Goal: Task Accomplishment & Management: Use online tool/utility

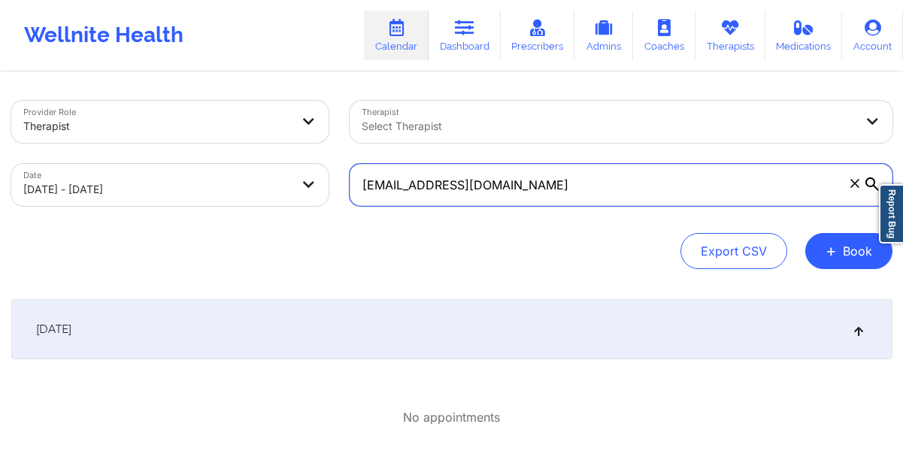
click at [525, 204] on input "aj.py@outlook.com" at bounding box center [621, 185] width 543 height 42
paste input "daniellepeabody@gmail"
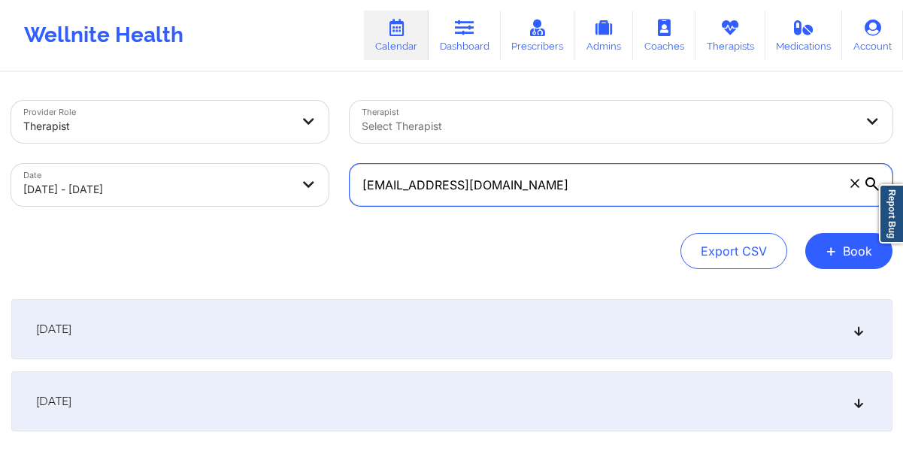
type input "[EMAIL_ADDRESS][DOMAIN_NAME]"
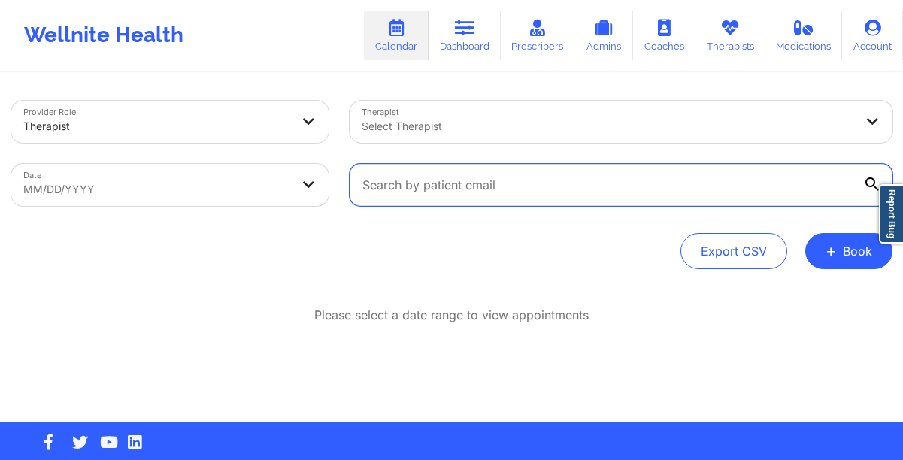
click at [434, 188] on input "text" at bounding box center [621, 185] width 543 height 42
paste input "[EMAIL_ADDRESS][DOMAIN_NAME]"
type input "[EMAIL_ADDRESS][DOMAIN_NAME]"
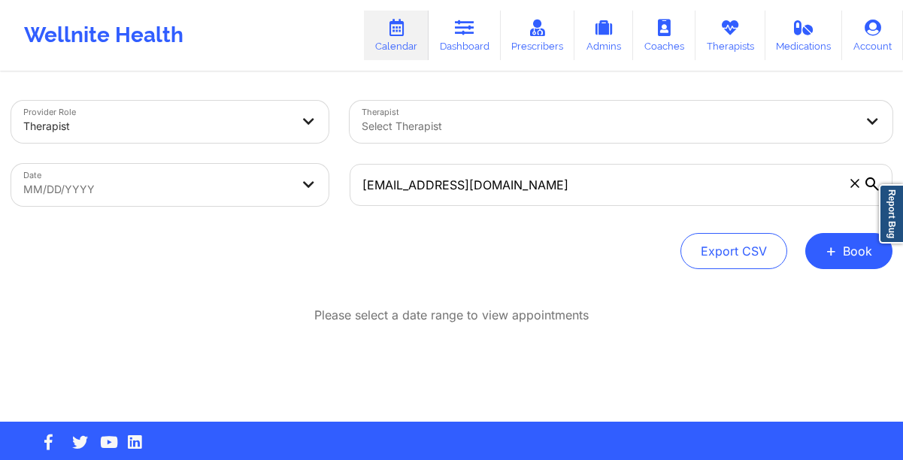
click at [867, 181] on icon at bounding box center [872, 184] width 14 height 14
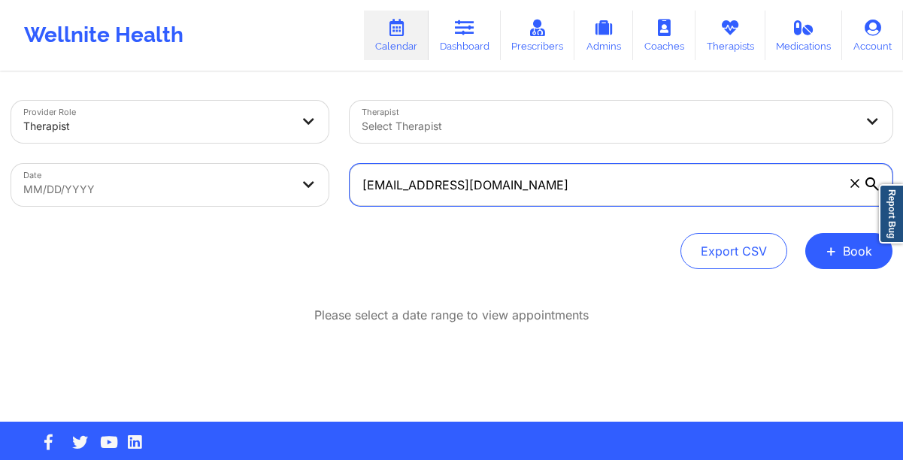
click at [867, 181] on input "[EMAIL_ADDRESS][DOMAIN_NAME]" at bounding box center [621, 185] width 543 height 42
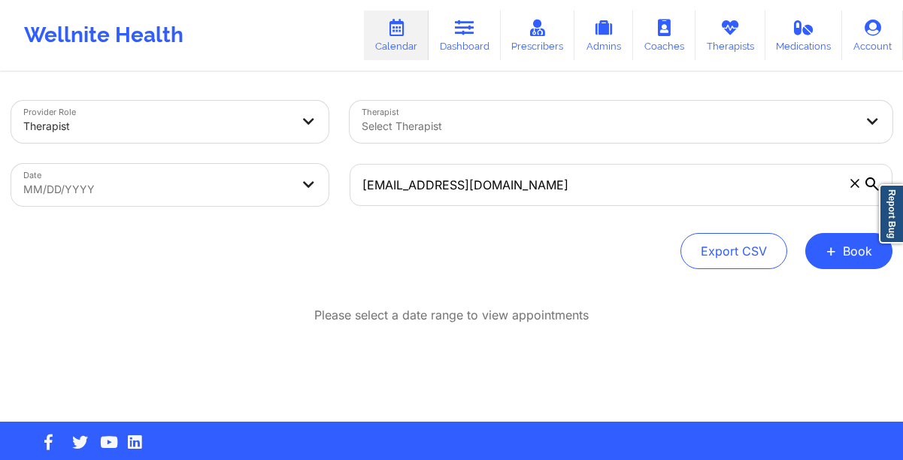
click at [867, 181] on icon at bounding box center [872, 184] width 14 height 14
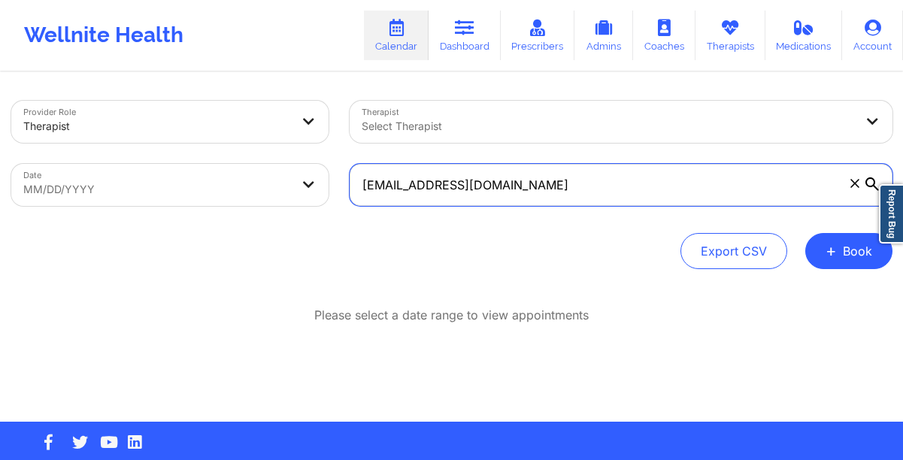
click at [867, 181] on input "[EMAIL_ADDRESS][DOMAIN_NAME]" at bounding box center [621, 185] width 543 height 42
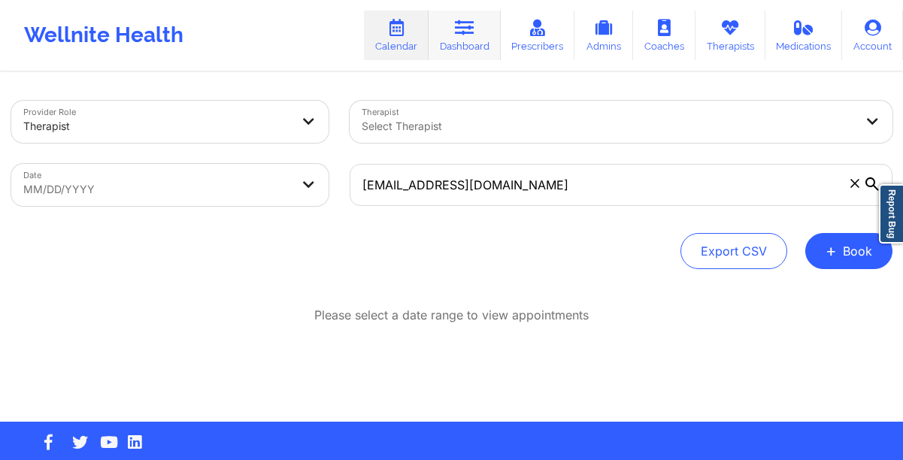
click at [461, 33] on icon at bounding box center [465, 28] width 20 height 17
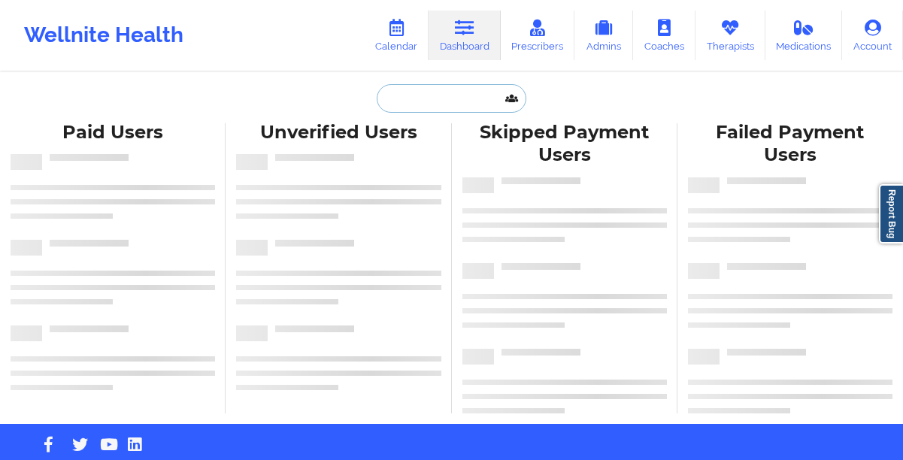
click at [395, 94] on input "text" at bounding box center [451, 98] width 149 height 29
paste input "[EMAIL_ADDRESS][DOMAIN_NAME]"
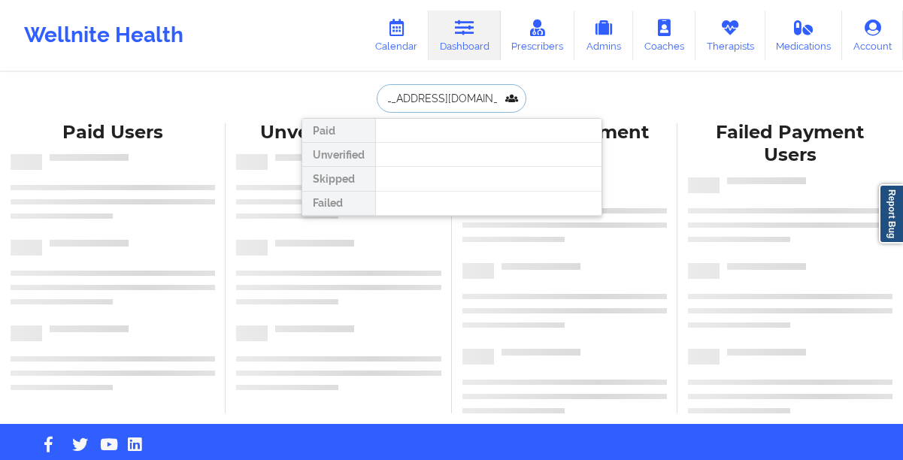
type input "[EMAIL_ADDRESS][DOMAIN_NAME]"
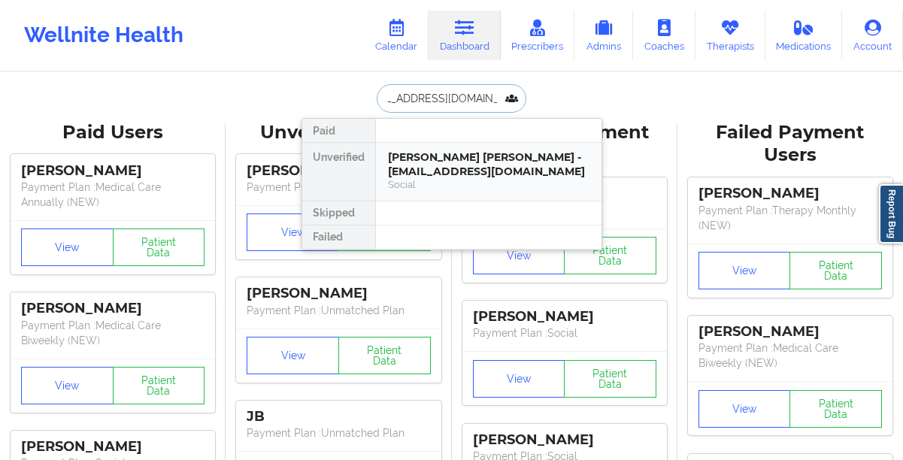
click at [388, 159] on div "[PERSON_NAME] [PERSON_NAME] - [EMAIL_ADDRESS][DOMAIN_NAME]" at bounding box center [488, 164] width 201 height 28
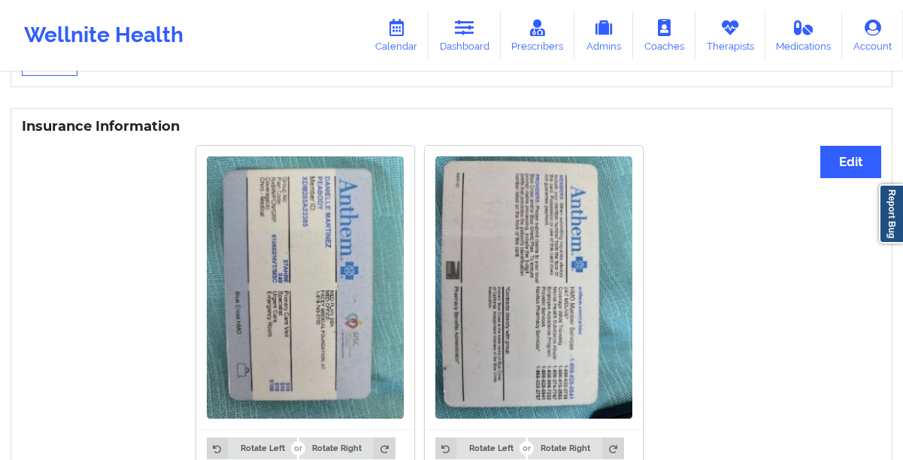
scroll to position [1489, 0]
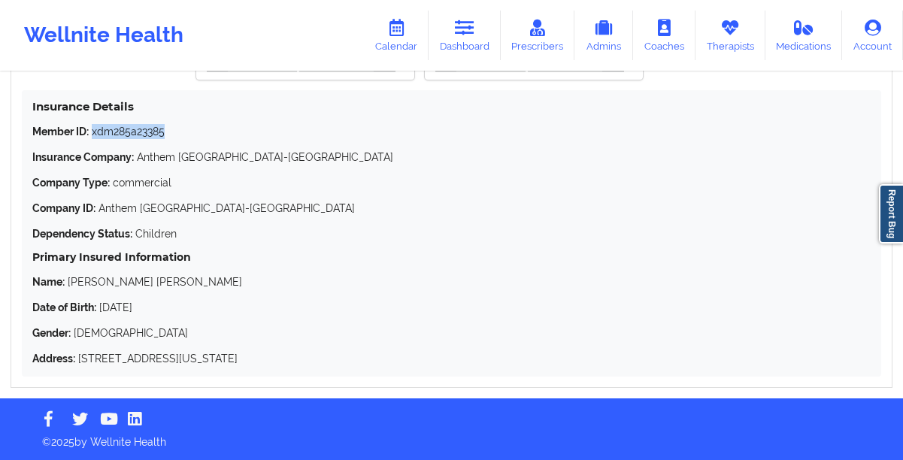
drag, startPoint x: 186, startPoint y: 135, endPoint x: 94, endPoint y: 139, distance: 92.5
click at [94, 139] on p "Member ID: xdm285a23385" at bounding box center [451, 131] width 838 height 15
copy p "xdm285a23385"
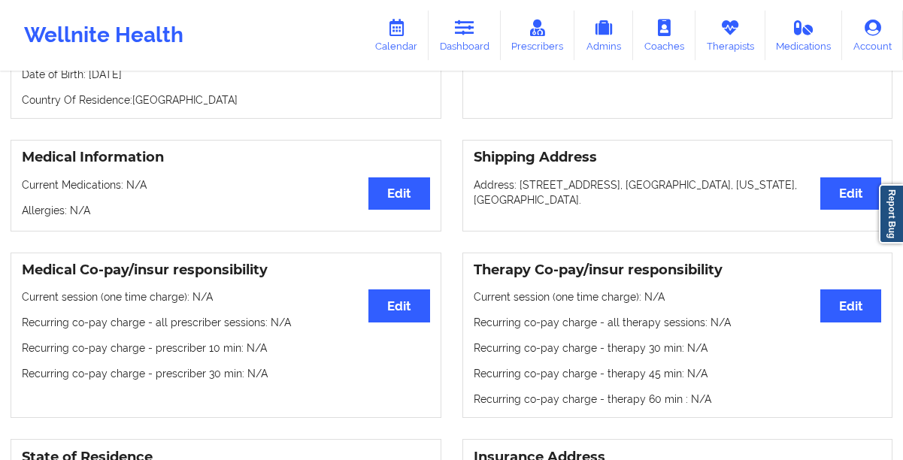
scroll to position [0, 0]
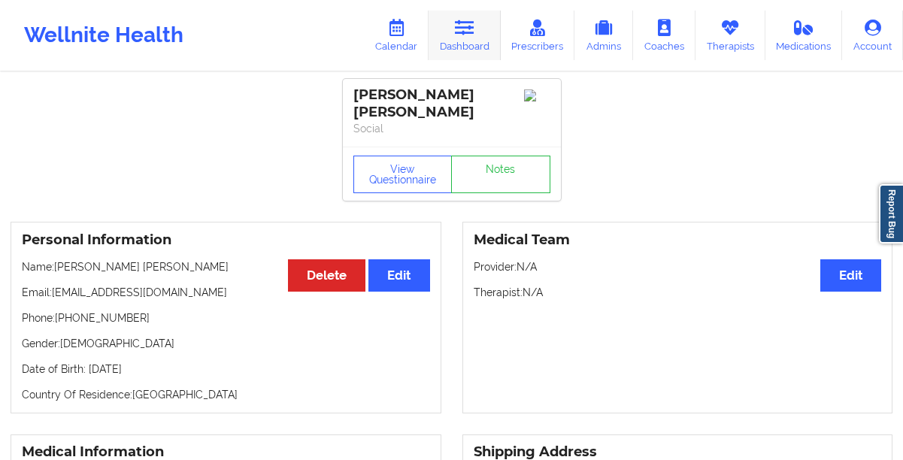
click at [464, 28] on icon at bounding box center [465, 28] width 20 height 17
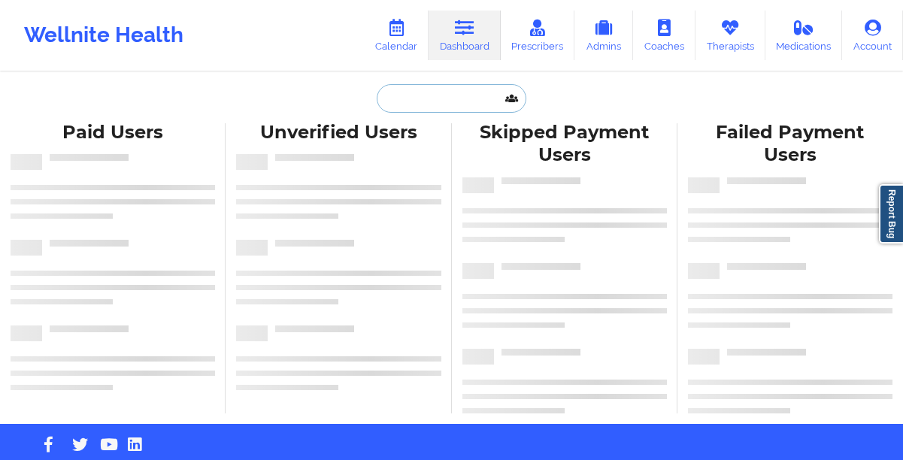
click at [431, 102] on input "text" at bounding box center [451, 98] width 149 height 29
paste input "Olivia.l.jordan@icloud.com"
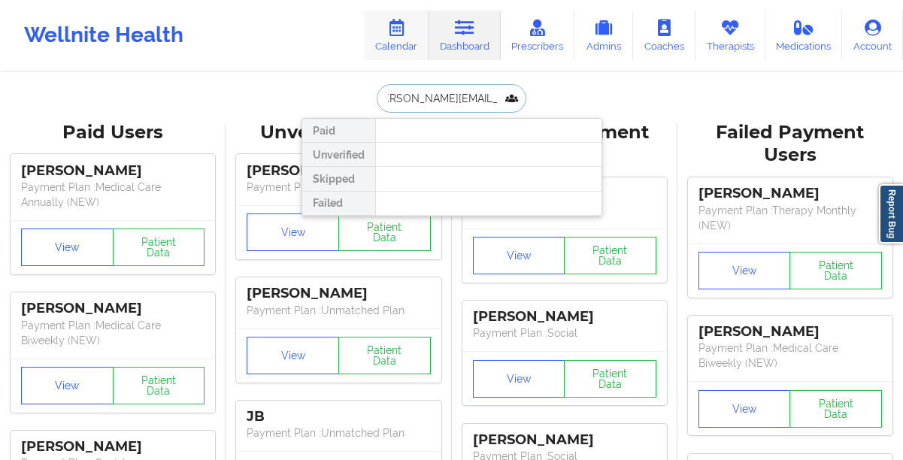
type input "Olivia.l.jordan@icloud.com"
click at [392, 44] on link "Calendar" at bounding box center [396, 36] width 65 height 50
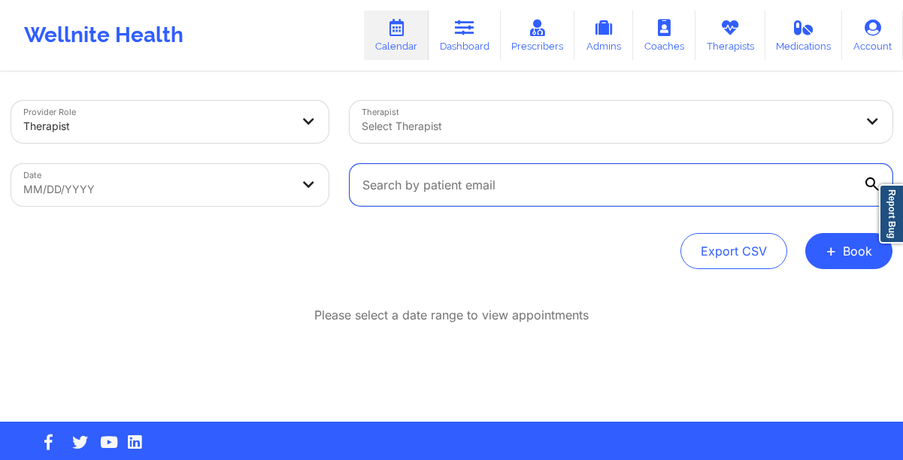
click at [421, 198] on input "text" at bounding box center [621, 185] width 543 height 42
paste input "Olivia.l.jordan@icloud.com"
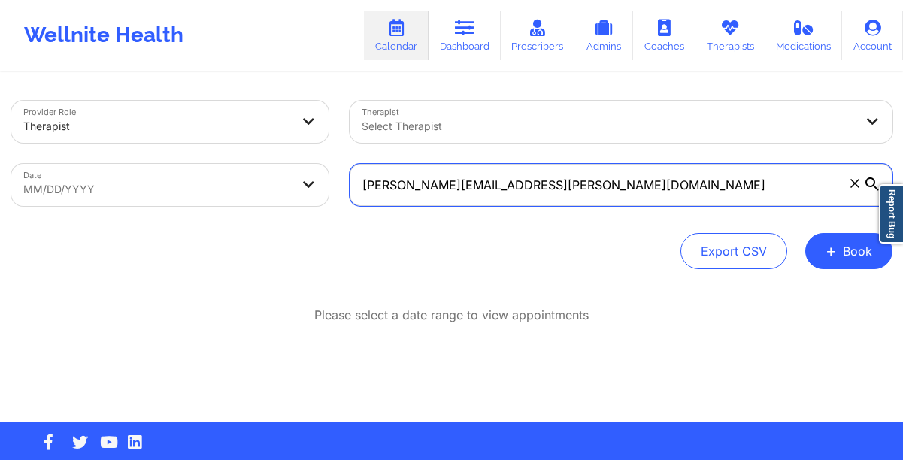
type input "Olivia.l.jordan@icloud.com"
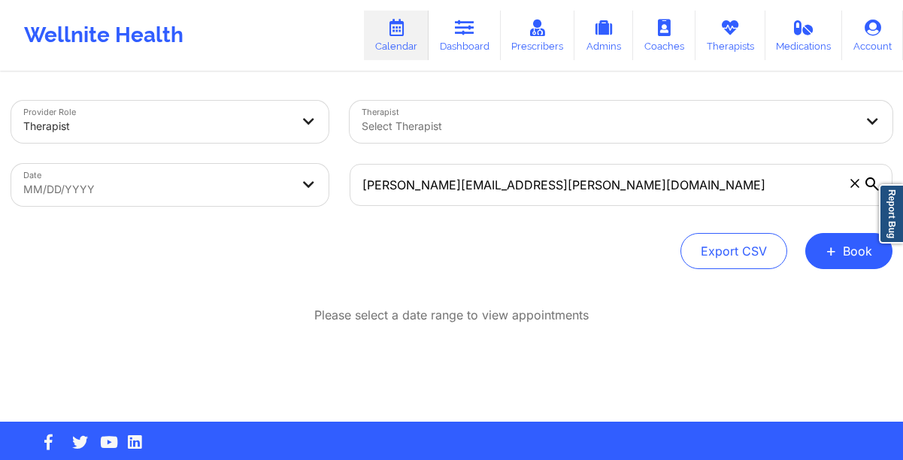
click at [870, 182] on icon at bounding box center [872, 184] width 14 height 14
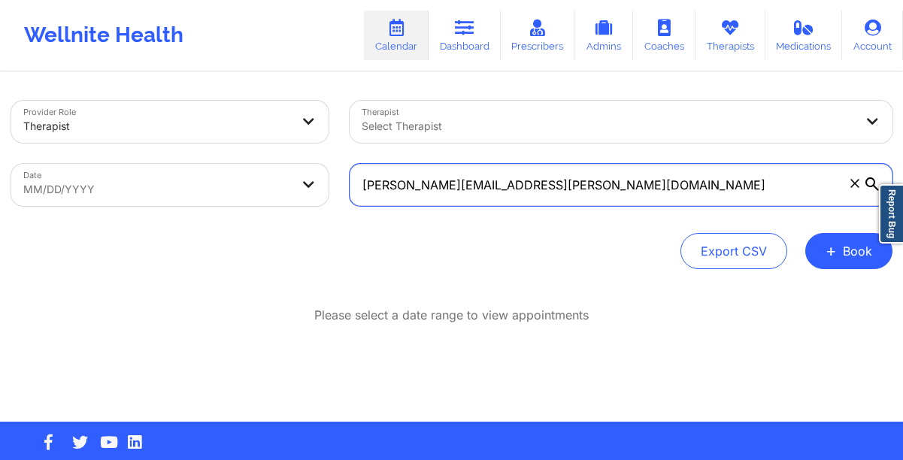
click at [870, 182] on input "Olivia.l.jordan@icloud.com" at bounding box center [621, 185] width 543 height 42
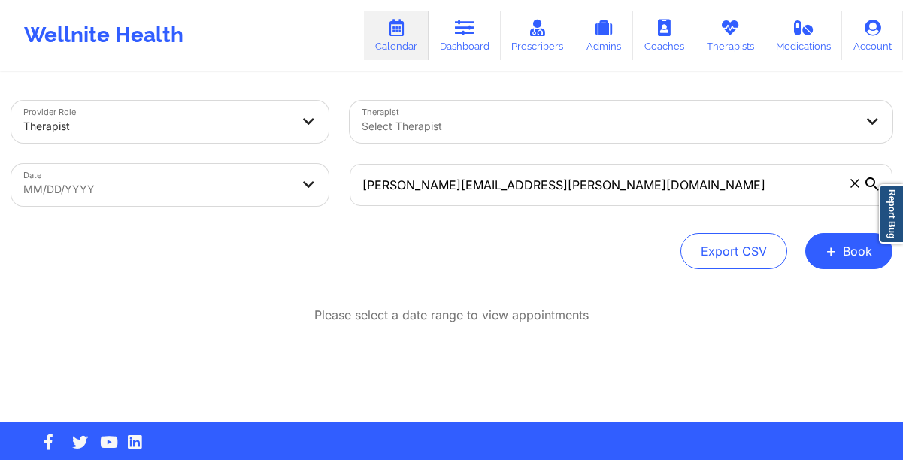
click at [870, 182] on icon at bounding box center [872, 184] width 14 height 14
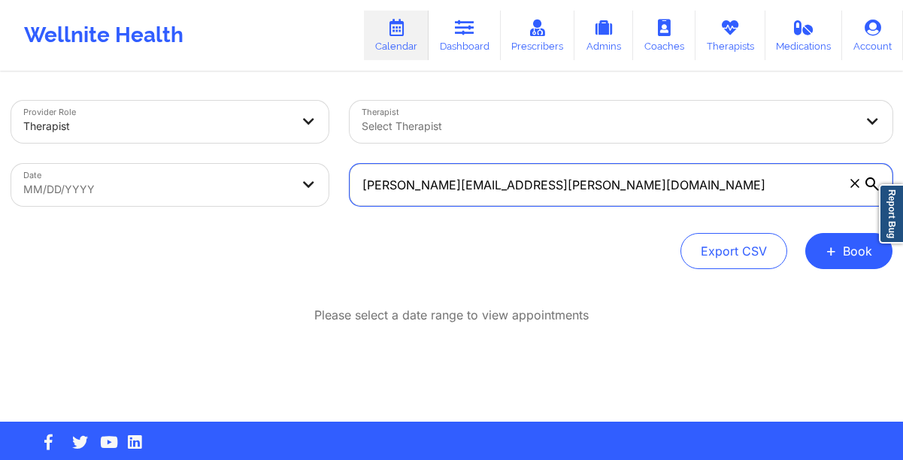
click at [870, 182] on input "Olivia.l.jordan@icloud.com" at bounding box center [621, 185] width 543 height 42
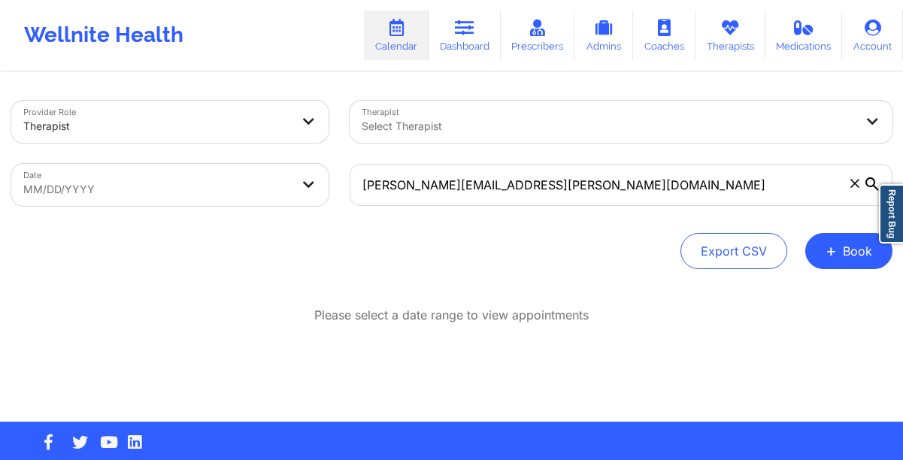
click at [870, 182] on icon at bounding box center [872, 184] width 14 height 14
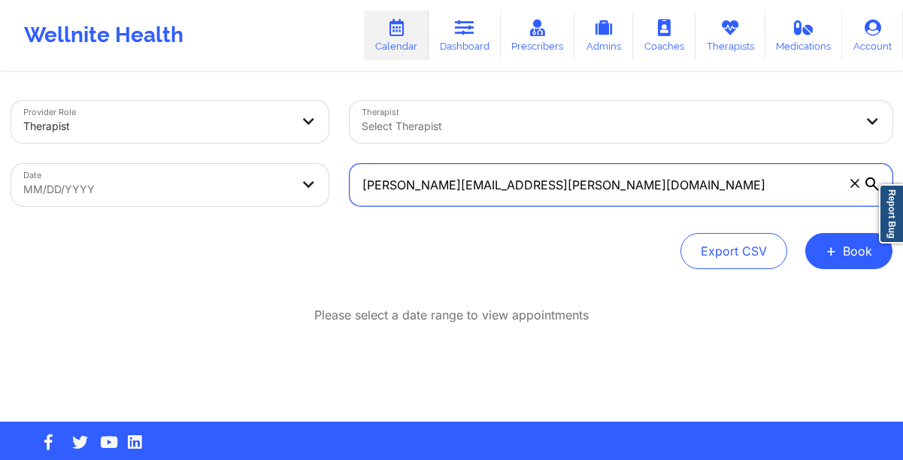
click at [870, 182] on input "Olivia.l.jordan@icloud.com" at bounding box center [621, 185] width 543 height 42
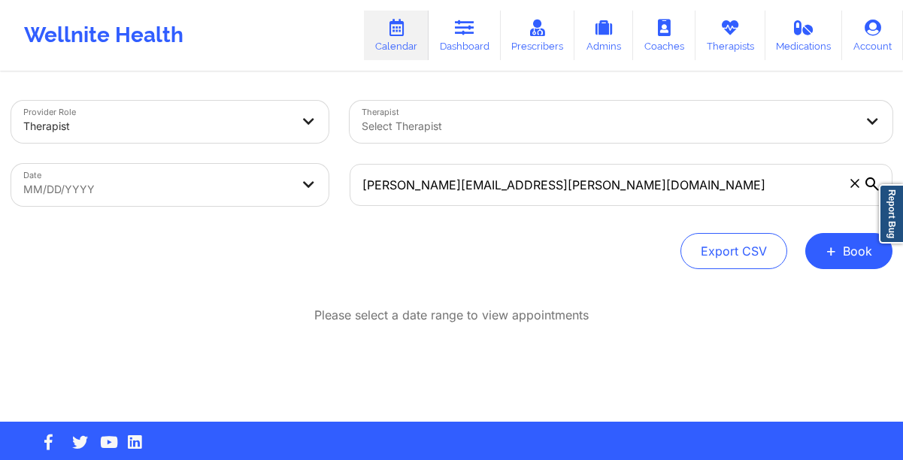
click at [870, 182] on icon at bounding box center [872, 184] width 14 height 14
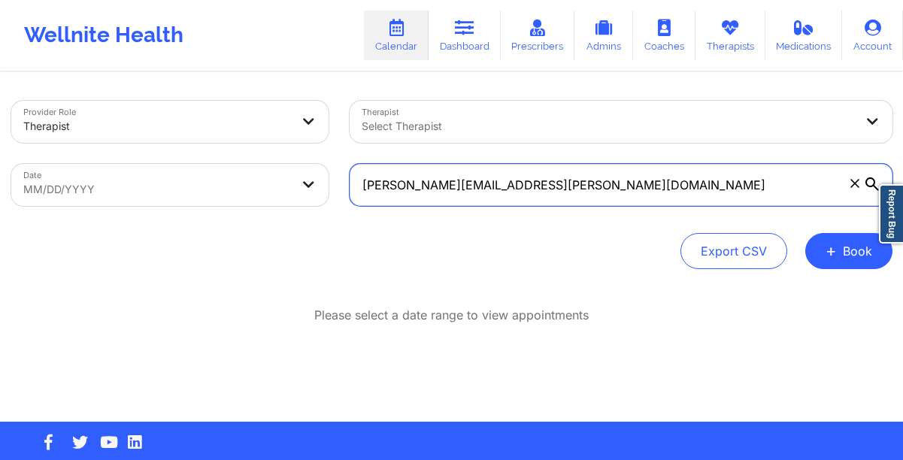
click at [870, 182] on input "Olivia.l.jordan@icloud.com" at bounding box center [621, 185] width 543 height 42
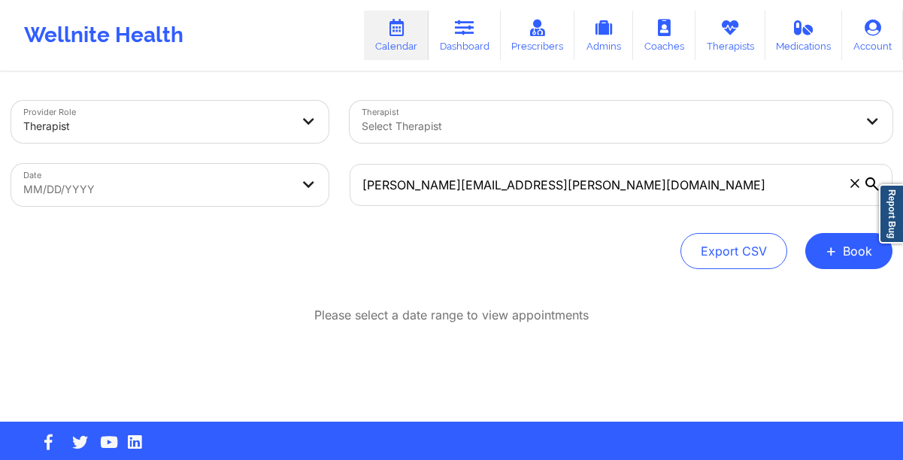
click at [870, 182] on icon at bounding box center [872, 184] width 14 height 14
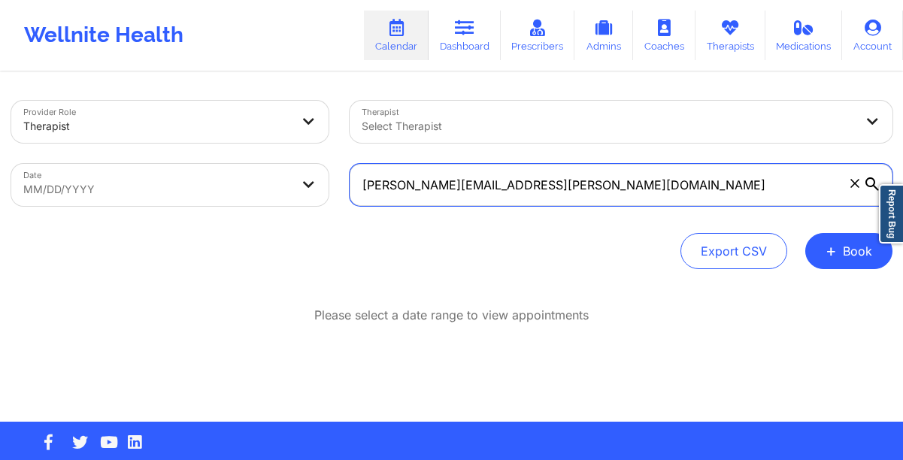
click at [870, 182] on input "Olivia.l.jordan@icloud.com" at bounding box center [621, 185] width 543 height 42
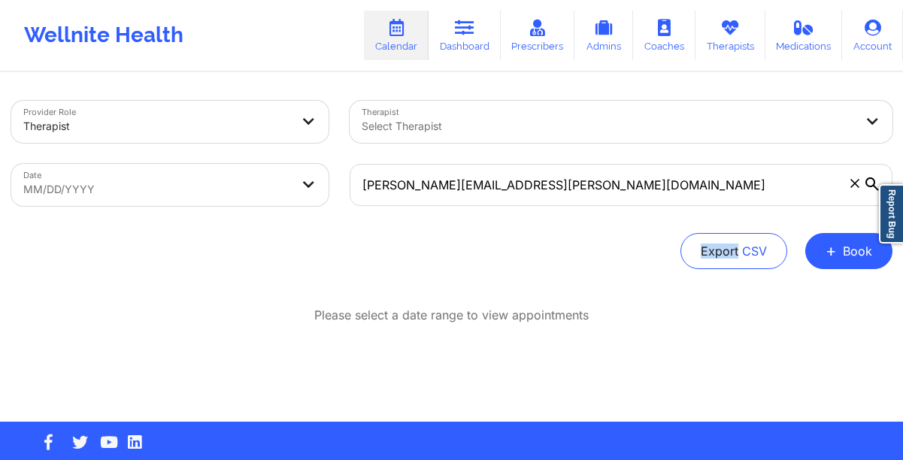
click at [870, 182] on icon at bounding box center [872, 184] width 14 height 14
click at [870, 182] on input "Olivia.l.jordan@icloud.com" at bounding box center [621, 185] width 543 height 42
click at [870, 182] on icon at bounding box center [872, 184] width 14 height 14
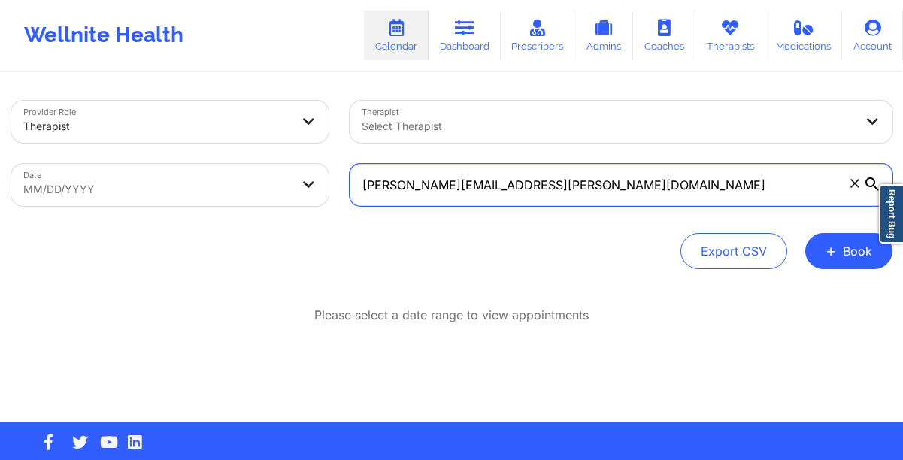
click at [870, 182] on input "Olivia.l.jordan@icloud.com" at bounding box center [621, 185] width 543 height 42
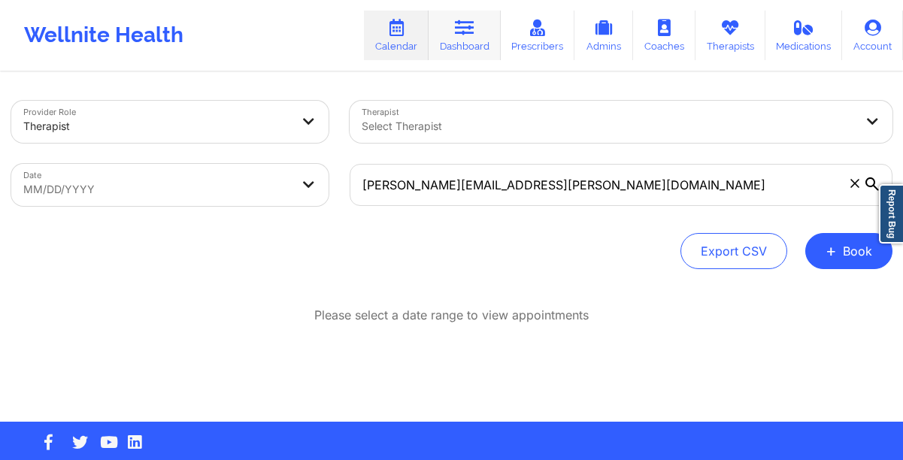
click at [462, 33] on icon at bounding box center [465, 28] width 20 height 17
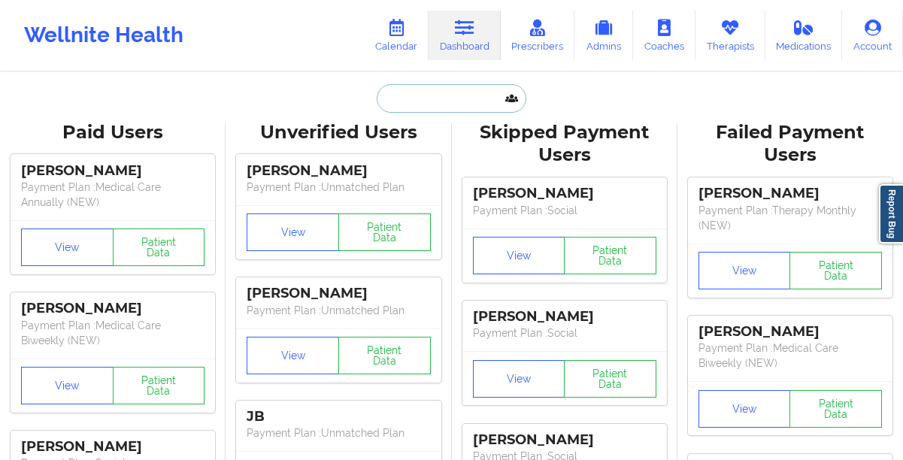
click at [404, 102] on input "text" at bounding box center [451, 98] width 149 height 29
paste input "Jessica Anglade"
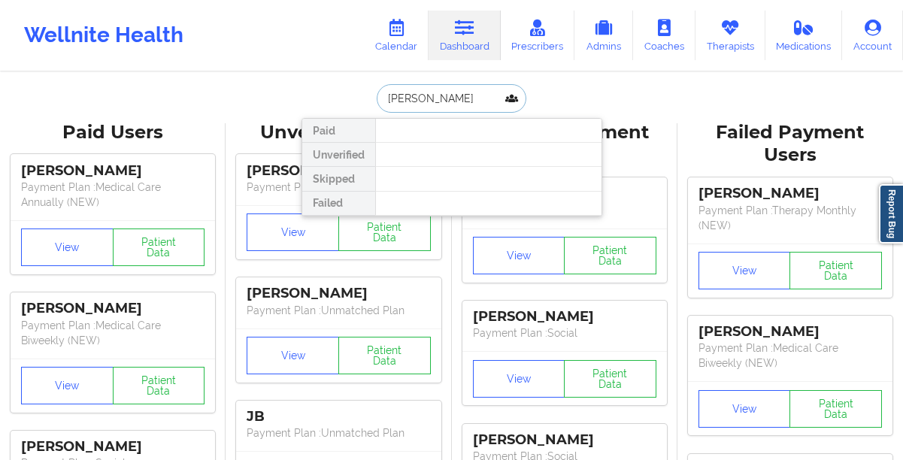
paste input "Adiana Roland"
type input "Adiana Roland"
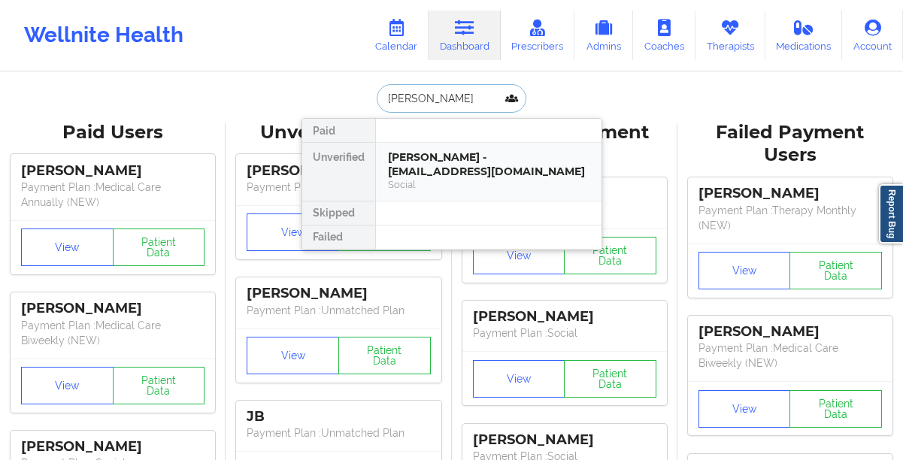
click at [437, 162] on div "Adiana Rolando - adiana22@icloud.com" at bounding box center [488, 164] width 201 height 28
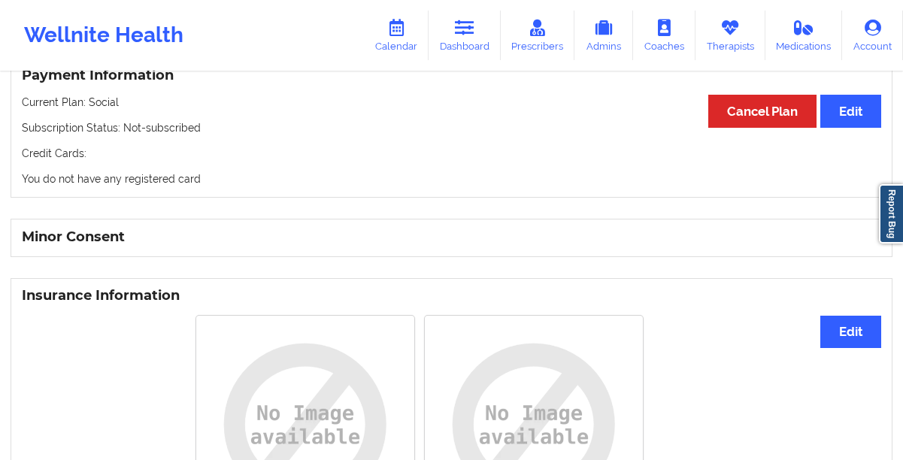
scroll to position [1074, 0]
